Goal: Task Accomplishment & Management: Use online tool/utility

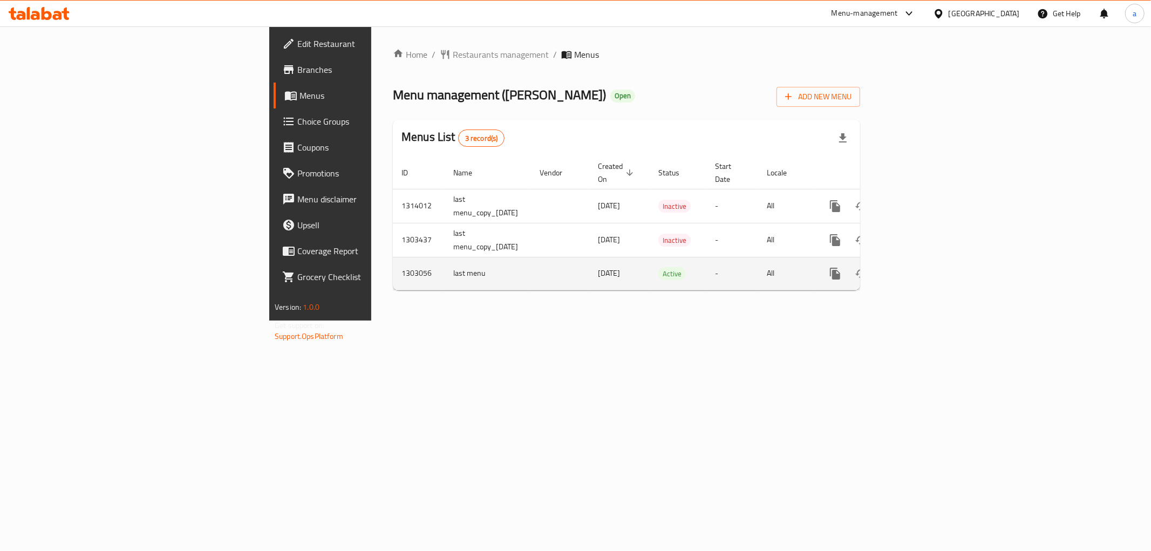
click at [919, 267] on icon "enhanced table" at bounding box center [912, 273] width 13 height 13
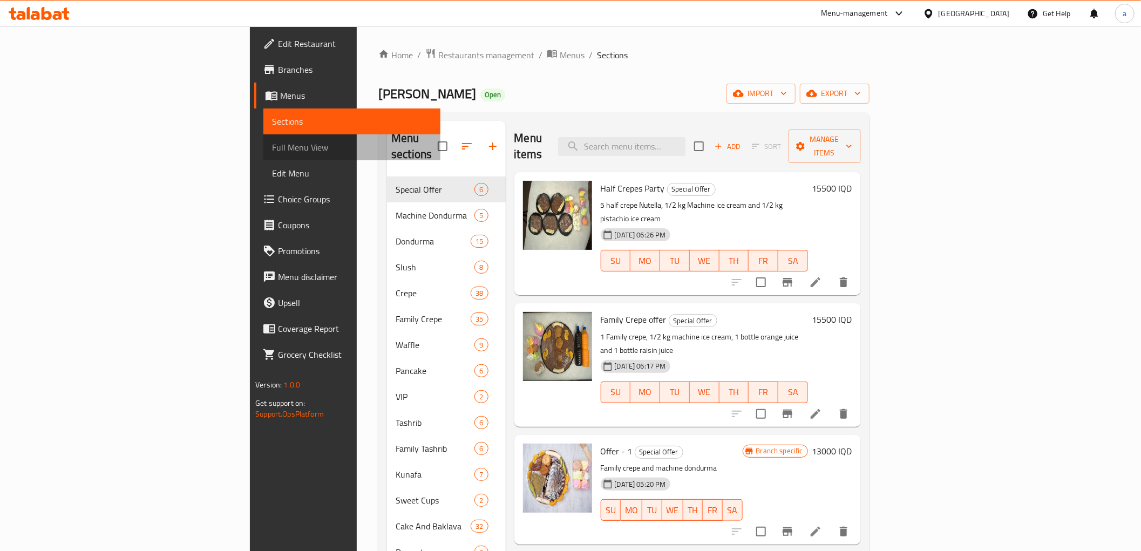
click at [272, 148] on span "Full Menu View" at bounding box center [352, 147] width 160 height 13
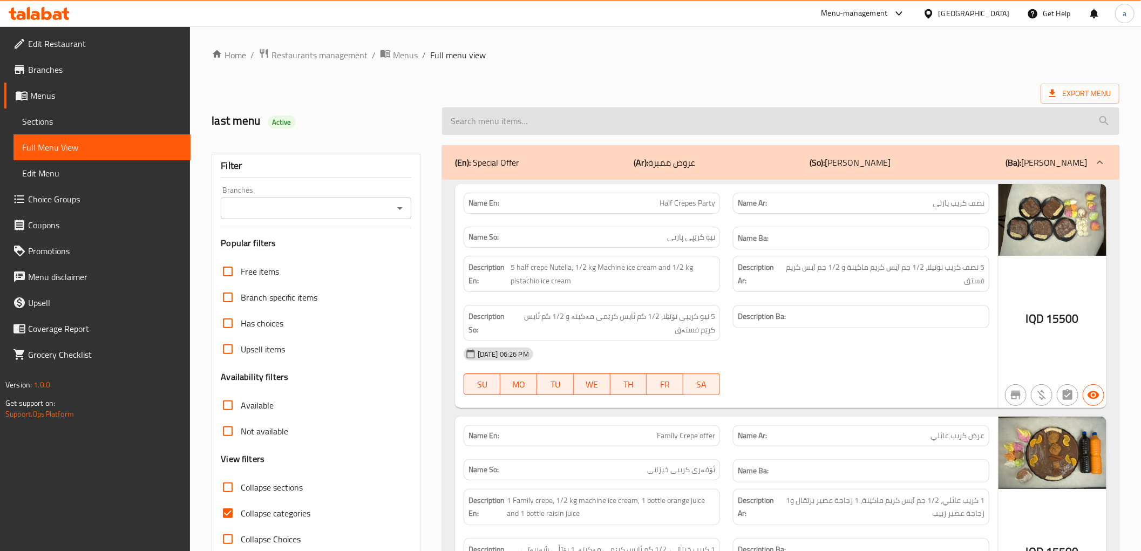
click at [505, 109] on input "search" at bounding box center [780, 121] width 677 height 28
paste input "Family Pistachio Crepe 2"
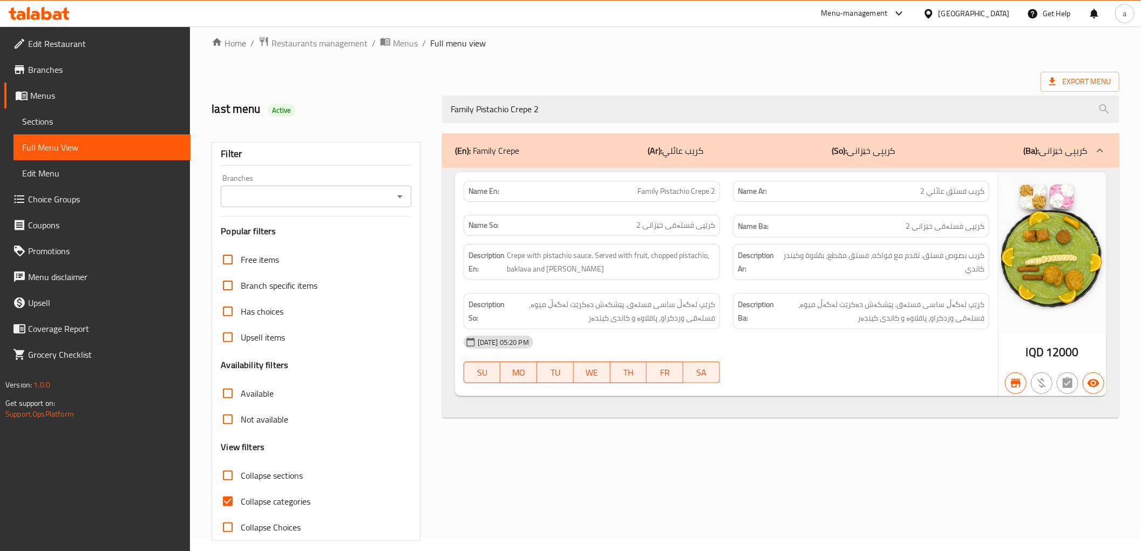
scroll to position [23, 0]
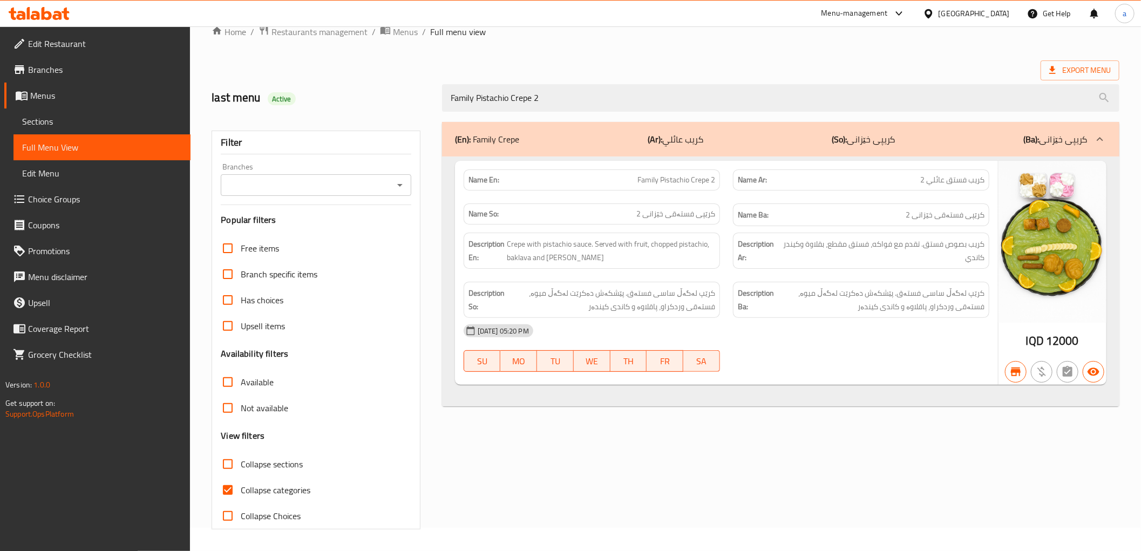
type input "Family Pistachio Crepe 2"
click at [51, 15] on icon at bounding box center [47, 13] width 10 height 13
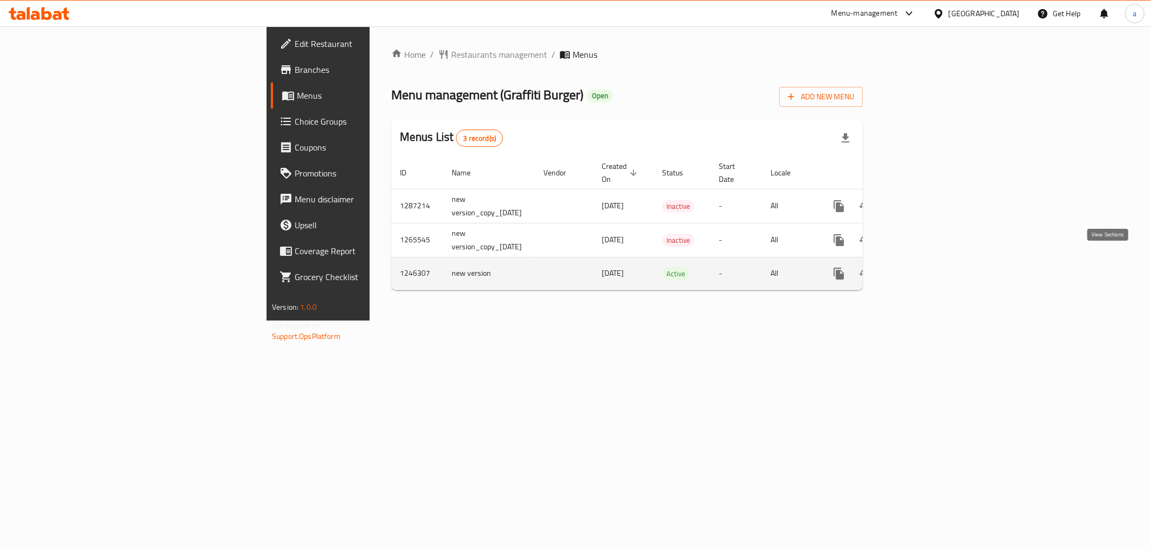
click at [930, 261] on link "enhanced table" at bounding box center [917, 274] width 26 height 26
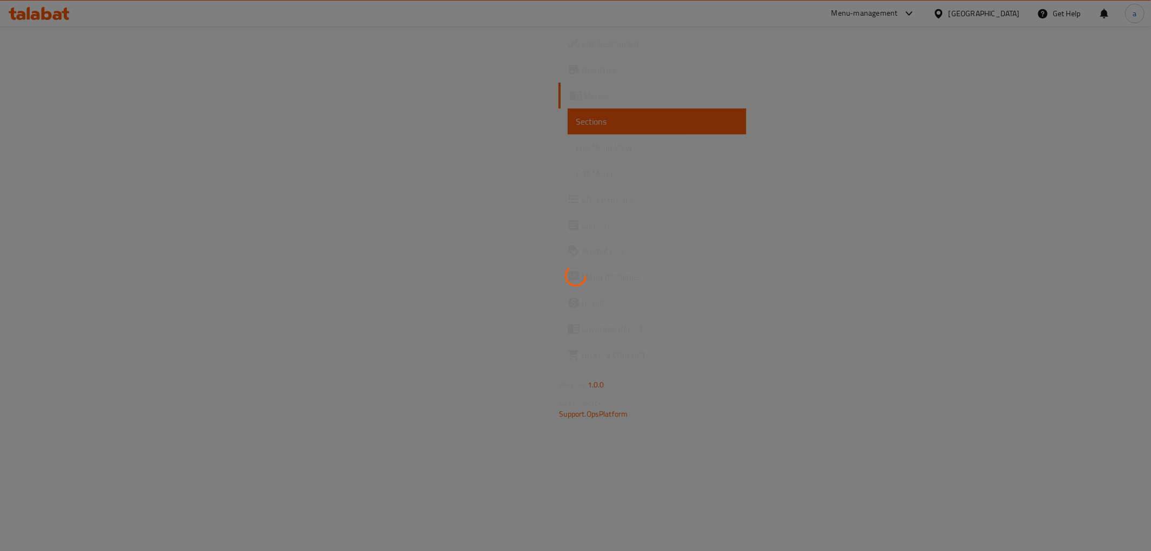
click at [98, 145] on div at bounding box center [575, 275] width 1151 height 551
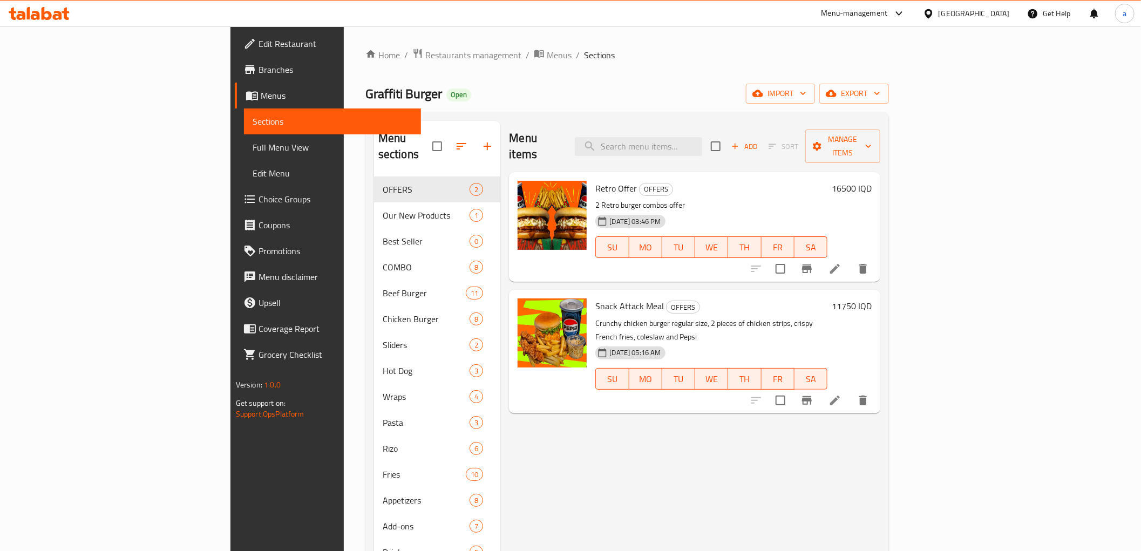
click at [253, 149] on span "Full Menu View" at bounding box center [333, 147] width 160 height 13
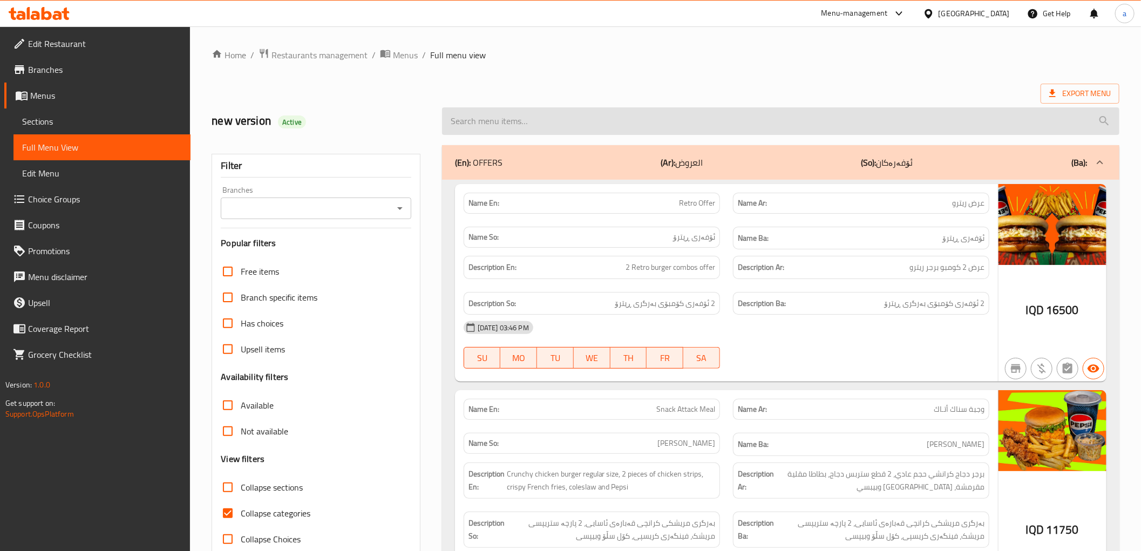
click at [639, 131] on input "search" at bounding box center [780, 121] width 677 height 28
paste input "Chicken Cheetos Wrap"
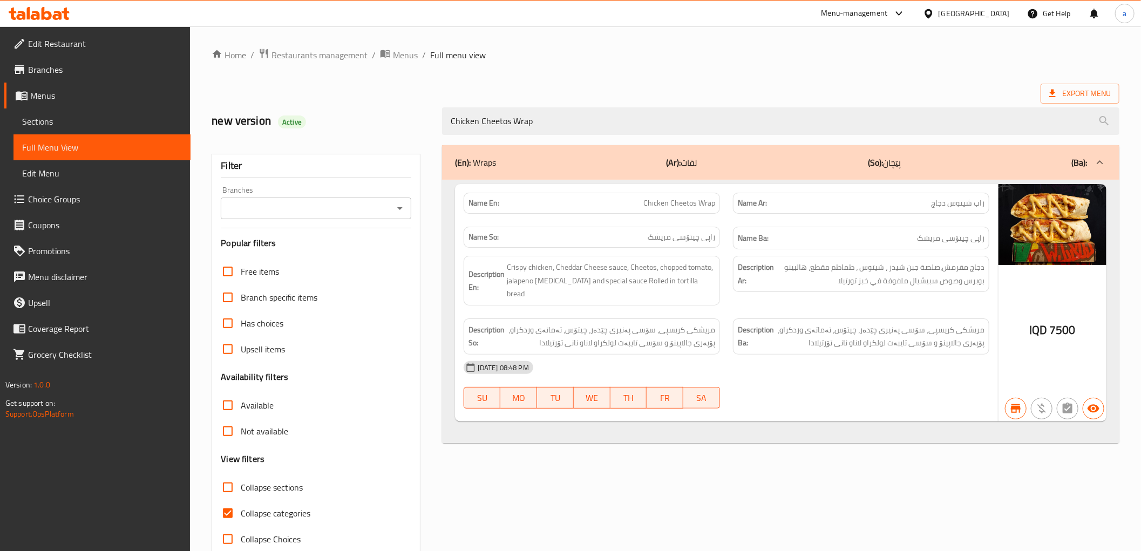
type input "Chicken Cheetos Wrap"
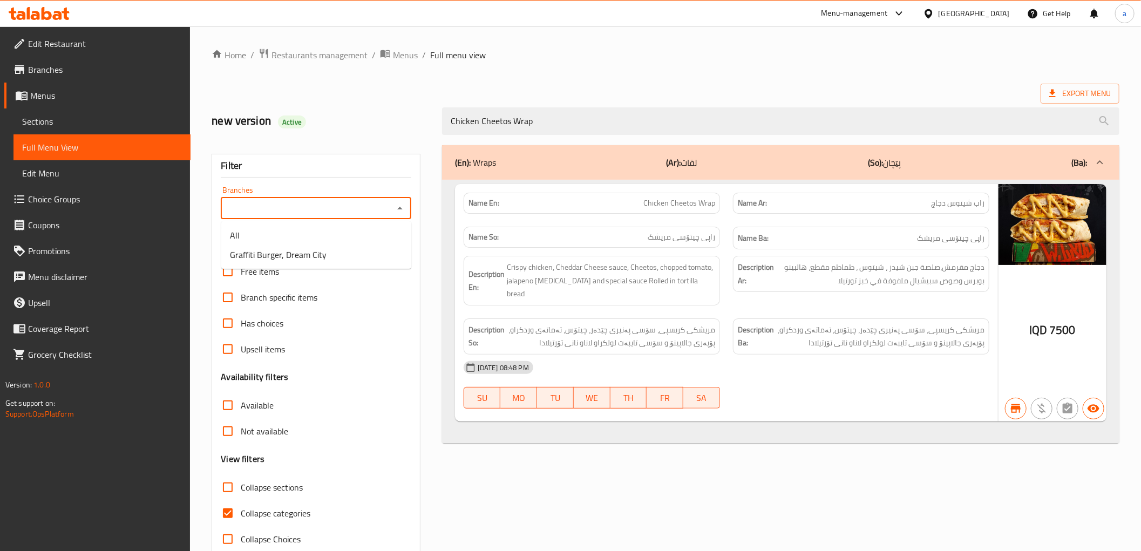
click at [381, 209] on input "Branches" at bounding box center [307, 208] width 166 height 15
click at [352, 254] on li "Graffiti Burger, Dream City" at bounding box center [316, 254] width 190 height 19
type input "Graffiti Burger, Dream City"
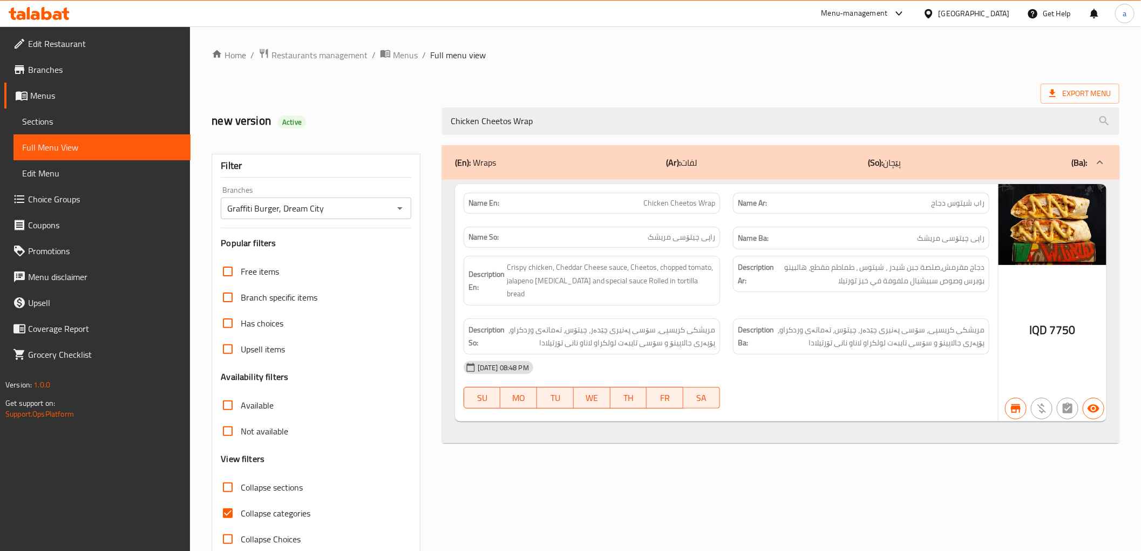
click at [51, 14] on icon at bounding box center [47, 13] width 10 height 13
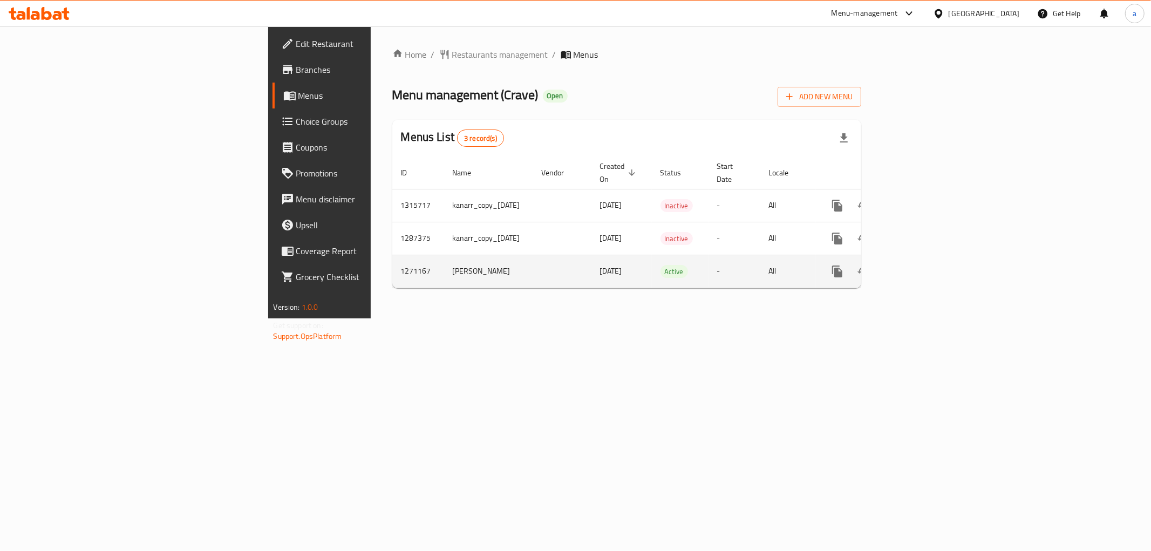
click at [922, 265] on icon "enhanced table" at bounding box center [915, 271] width 13 height 13
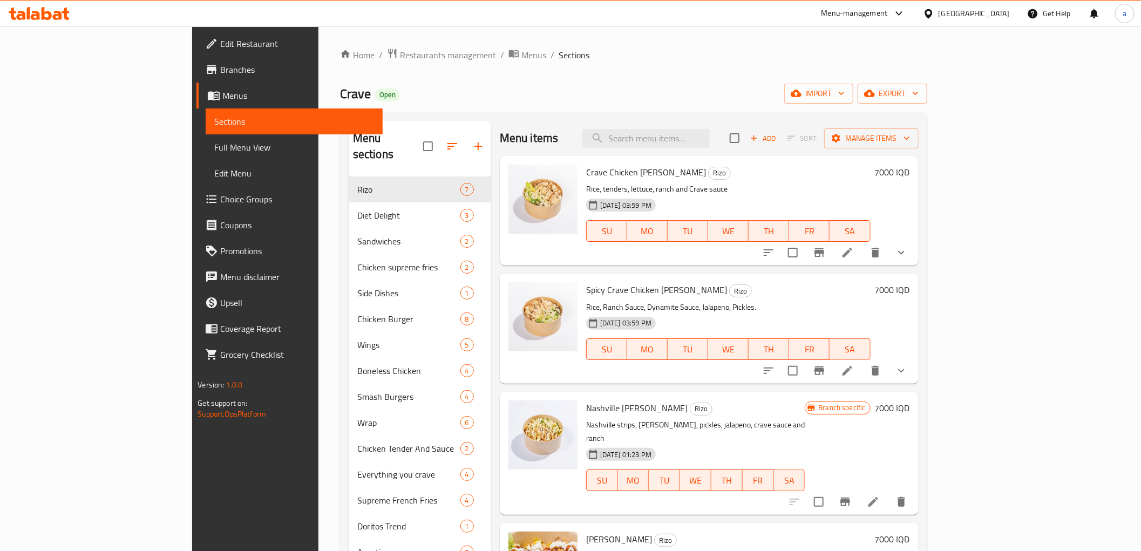
click at [214, 149] on span "Full Menu View" at bounding box center [294, 147] width 160 height 13
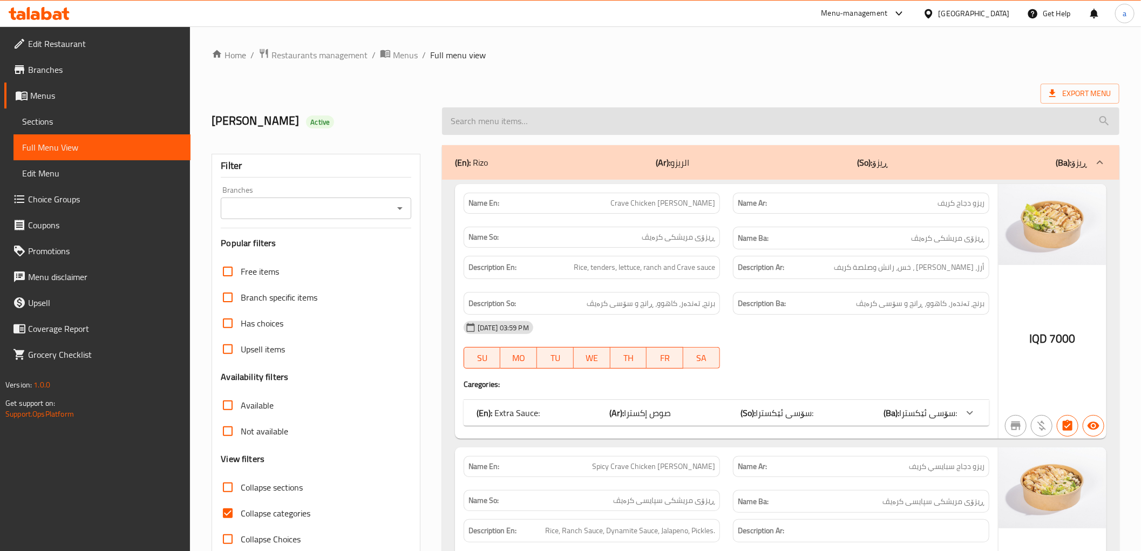
click at [644, 121] on input "search" at bounding box center [780, 121] width 677 height 28
paste input "Onion Ring"
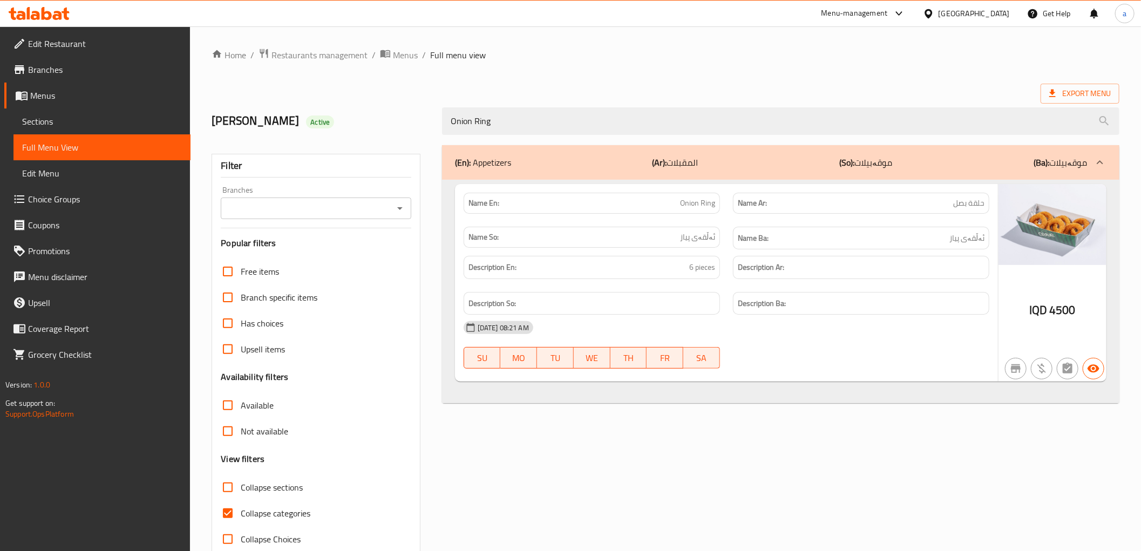
click at [394, 210] on icon "Open" at bounding box center [399, 208] width 13 height 13
type input "Onion Ring"
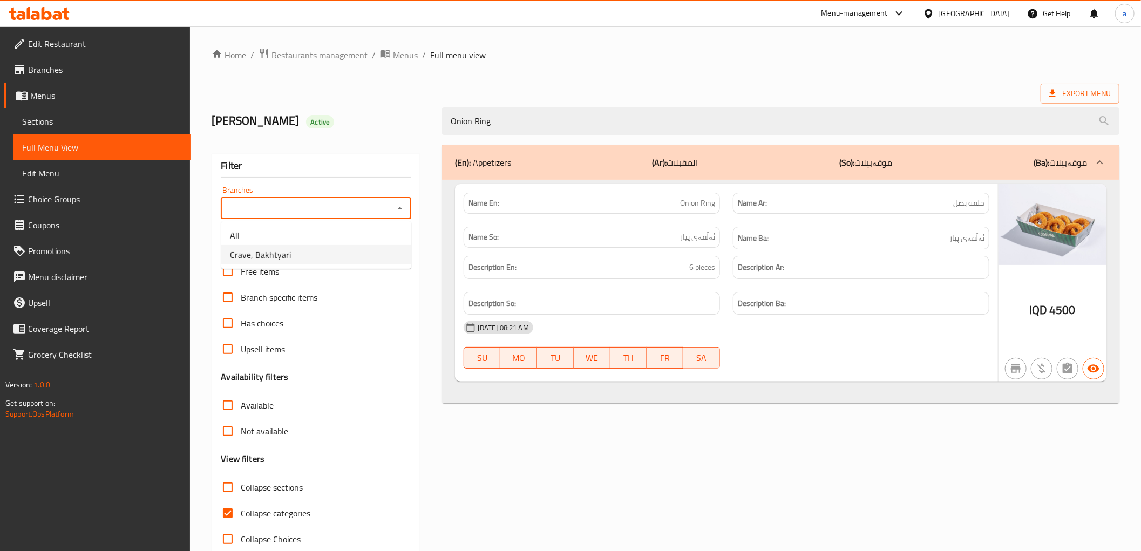
click at [365, 252] on li "Crave, Bakhtyari" at bounding box center [316, 254] width 190 height 19
type input "Crave, Bakhtyari"
